Goal: Use online tool/utility: Utilize a website feature to perform a specific function

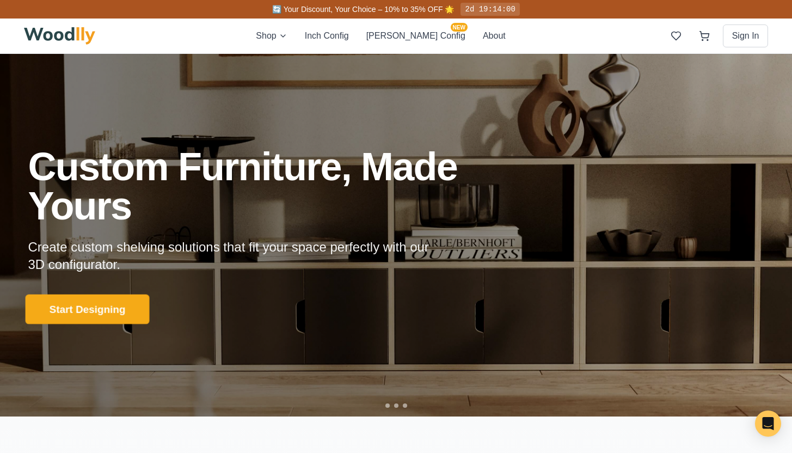
click at [97, 311] on button "Start Designing" at bounding box center [87, 309] width 124 height 30
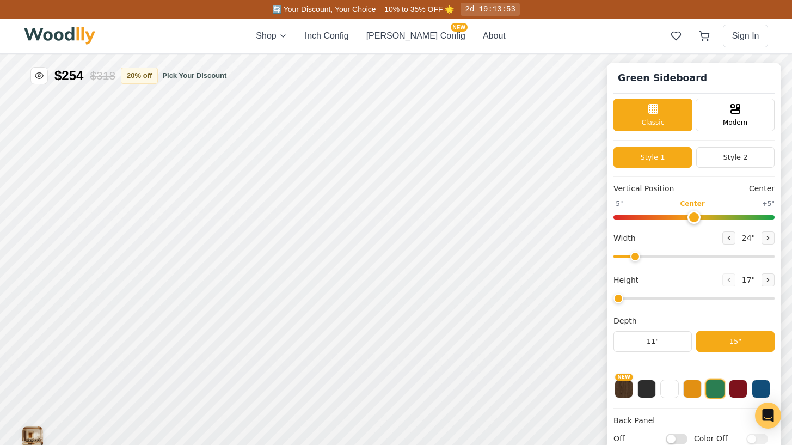
type input "56"
type input "2"
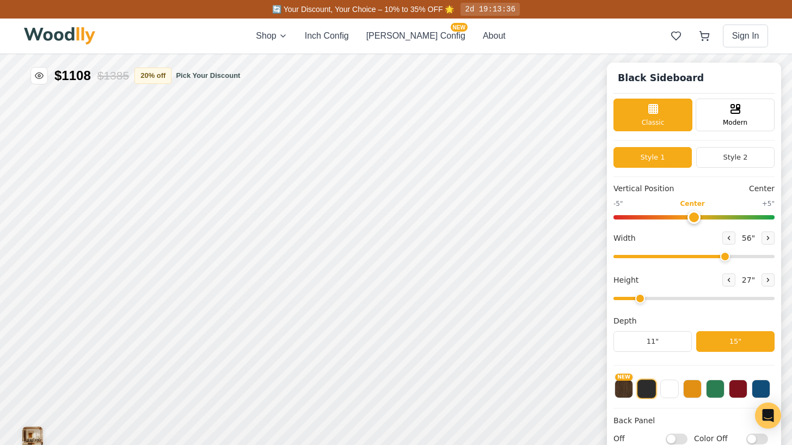
click at [700, 217] on input "range" at bounding box center [693, 217] width 161 height 4
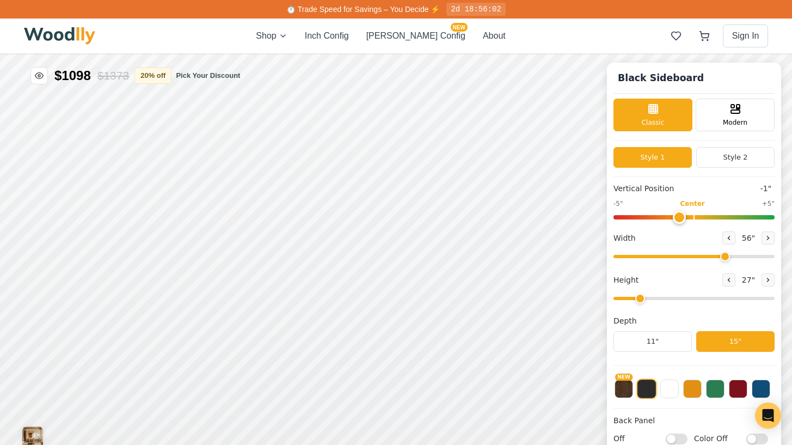
type input "0"
drag, startPoint x: 699, startPoint y: 218, endPoint x: 694, endPoint y: 230, distance: 12.4
click at [694, 219] on input "range" at bounding box center [693, 217] width 161 height 4
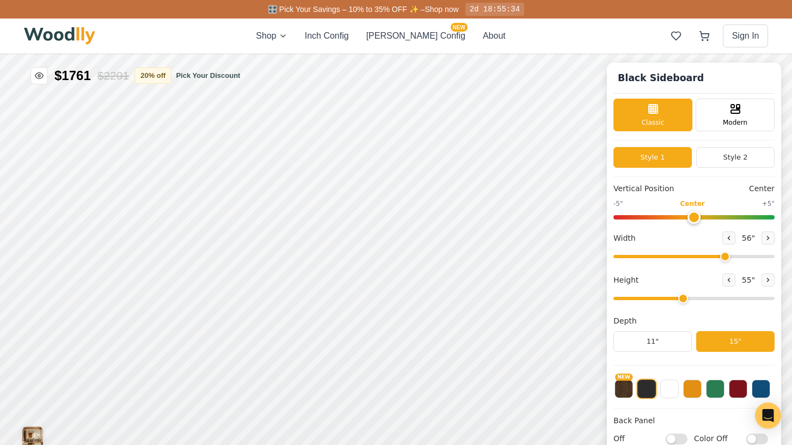
drag, startPoint x: 638, startPoint y: 299, endPoint x: 683, endPoint y: 304, distance: 45.5
click at [683, 300] on input "range" at bounding box center [693, 298] width 161 height 3
click at [502, 301] on rect at bounding box center [507, 300] width 10 height 8
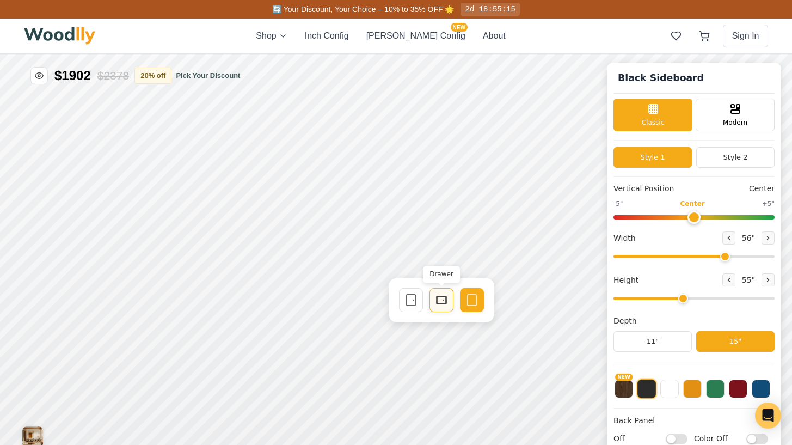
click at [441, 301] on icon at bounding box center [441, 299] width 13 height 13
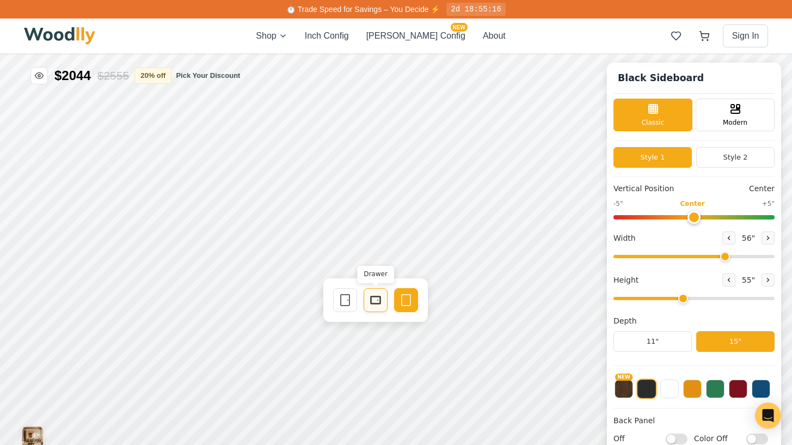
click at [369, 304] on icon at bounding box center [375, 299] width 13 height 13
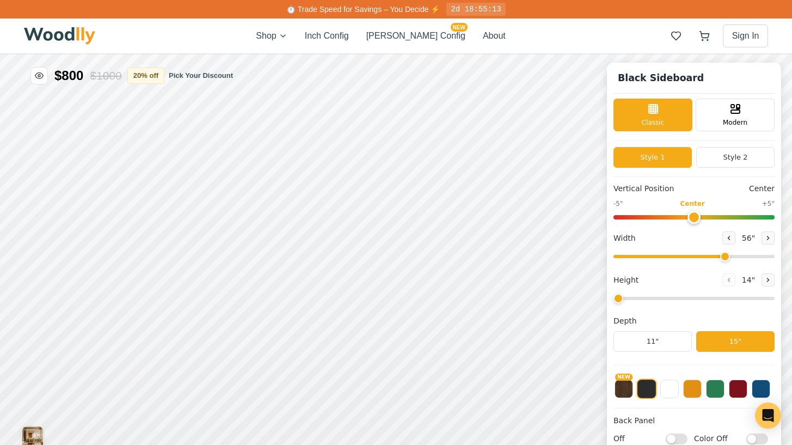
drag, startPoint x: 691, startPoint y: 299, endPoint x: 620, endPoint y: 299, distance: 71.3
type input "1"
click at [620, 299] on input "range" at bounding box center [693, 298] width 161 height 3
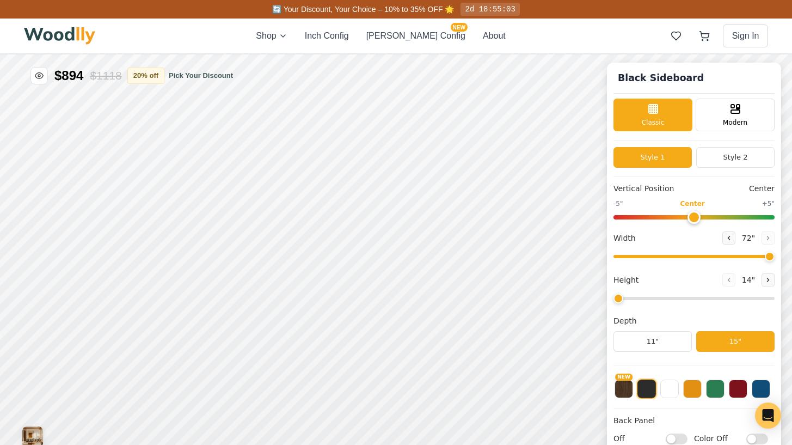
drag, startPoint x: 730, startPoint y: 256, endPoint x: 804, endPoint y: 268, distance: 74.4
type input "72"
click at [774, 258] on input "range" at bounding box center [693, 256] width 161 height 3
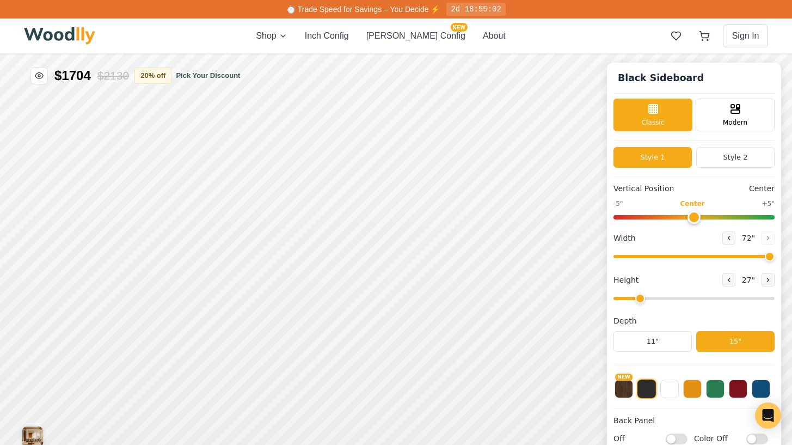
drag, startPoint x: 624, startPoint y: 299, endPoint x: 637, endPoint y: 299, distance: 13.1
click at [637, 299] on input "range" at bounding box center [693, 298] width 161 height 3
drag, startPoint x: 648, startPoint y: 299, endPoint x: 662, endPoint y: 302, distance: 14.0
click at [662, 300] on input "range" at bounding box center [693, 298] width 161 height 3
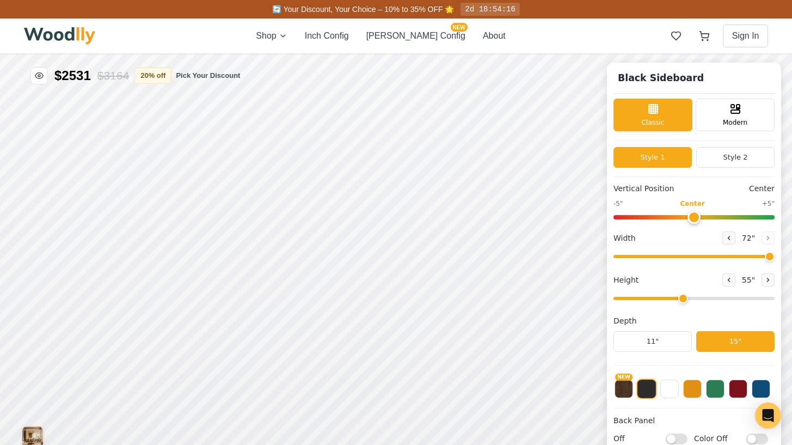
drag, startPoint x: 669, startPoint y: 300, endPoint x: 682, endPoint y: 301, distance: 13.7
click at [682, 300] on input "range" at bounding box center [693, 298] width 161 height 3
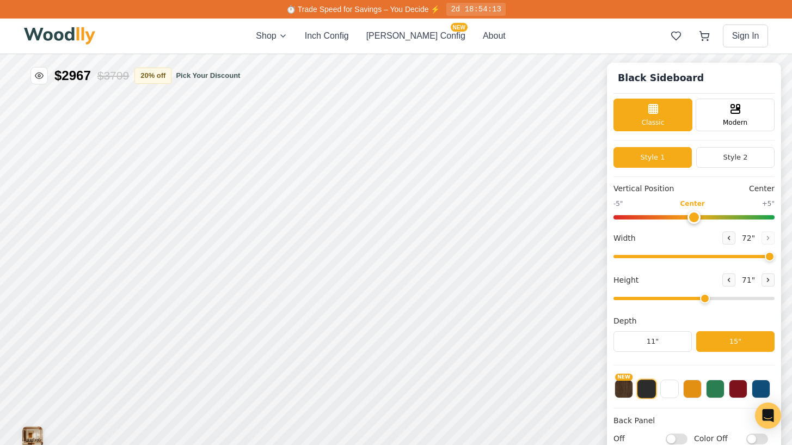
drag, startPoint x: 690, startPoint y: 297, endPoint x: 702, endPoint y: 298, distance: 12.0
click at [702, 298] on input "range" at bounding box center [693, 298] width 161 height 3
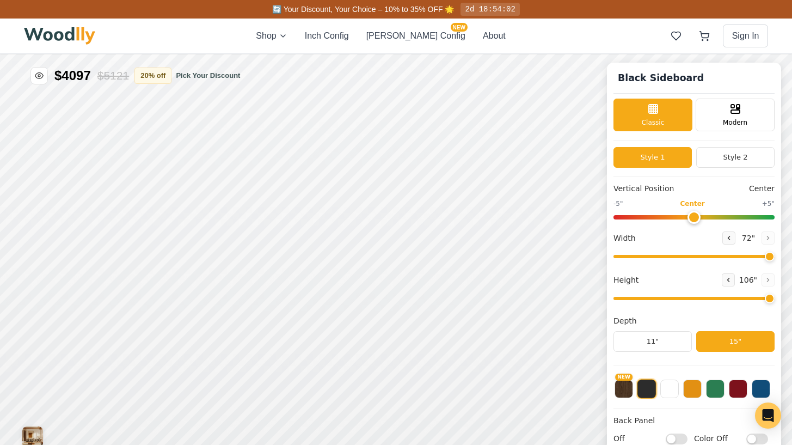
drag, startPoint x: 710, startPoint y: 298, endPoint x: 790, endPoint y: 300, distance: 80.0
click at [774, 300] on input "range" at bounding box center [693, 298] width 161 height 3
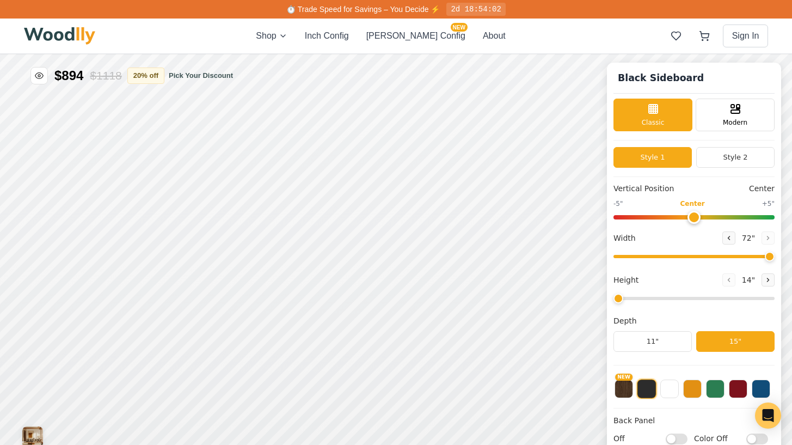
drag, startPoint x: 775, startPoint y: 300, endPoint x: 468, endPoint y: 283, distance: 307.9
type input "1"
click at [613, 297] on input "range" at bounding box center [693, 298] width 161 height 3
